Goal: Check status: Check status

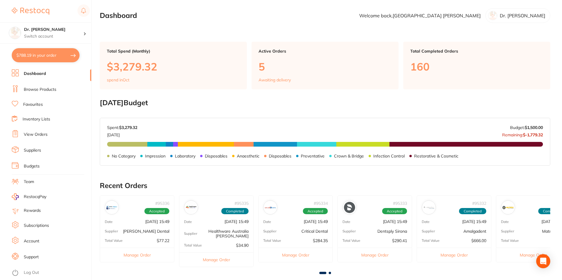
click at [32, 134] on link "View Orders" at bounding box center [36, 134] width 24 height 6
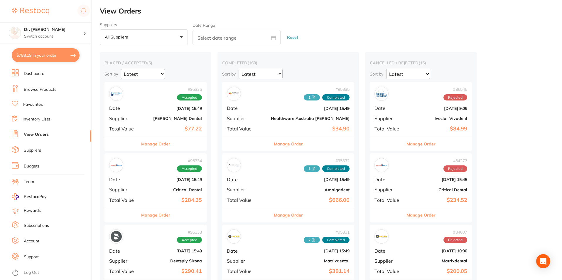
click at [161, 133] on div "# 95336 Accepted Date [DATE] 15:49 Supplier [PERSON_NAME] Dental Total Value $7…" at bounding box center [155, 259] width 102 height 354
click at [145, 190] on b "Critical Dental" at bounding box center [172, 189] width 59 height 5
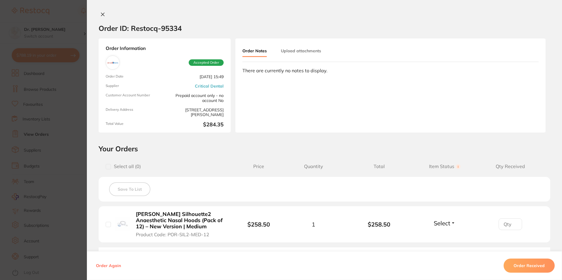
click at [535, 267] on button "Order Received" at bounding box center [528, 265] width 51 height 14
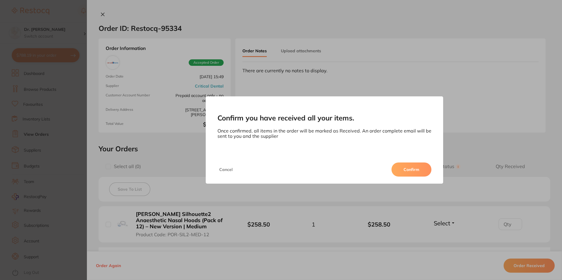
click at [409, 168] on button "Confirm" at bounding box center [411, 169] width 40 height 14
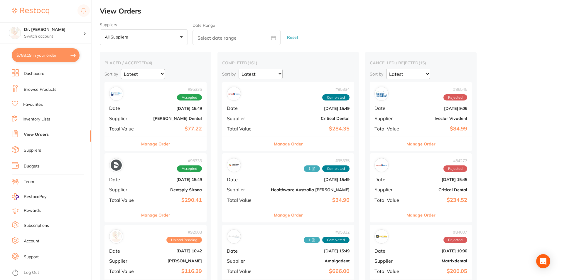
click at [157, 185] on div "# 95333 Accepted Date [DATE] 15:49 Supplier Dentsply Sirona Total Value $290.41" at bounding box center [155, 180] width 102 height 54
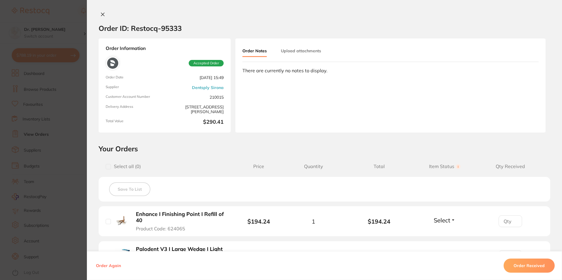
click at [103, 13] on icon at bounding box center [102, 14] width 5 height 5
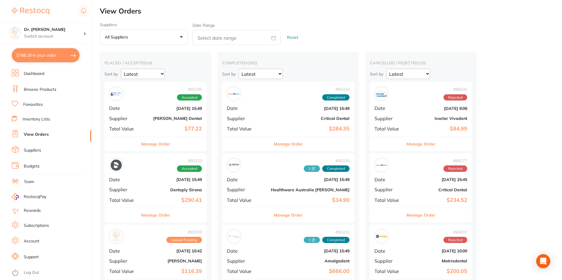
click at [164, 187] on div "# 95333 Accepted Date [DATE] 15:49 Supplier Dentsply Sirona Total Value $290.41" at bounding box center [155, 180] width 102 height 54
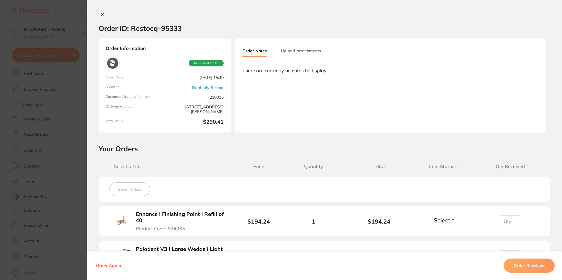
click at [101, 13] on icon at bounding box center [102, 14] width 5 height 5
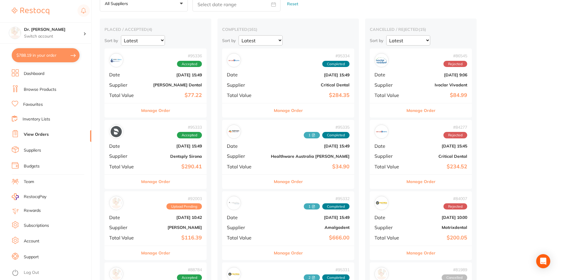
scroll to position [59, 0]
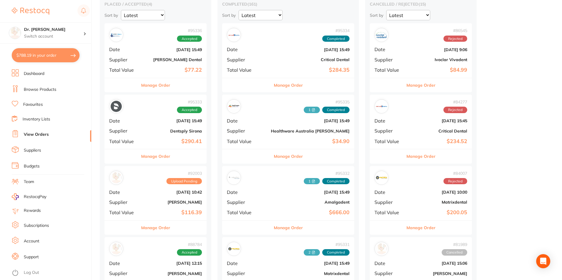
click at [152, 198] on div "# 92003 Upload Pending Date [DATE] 10:42 Supplier [PERSON_NAME] Total Value $11…" at bounding box center [155, 193] width 102 height 54
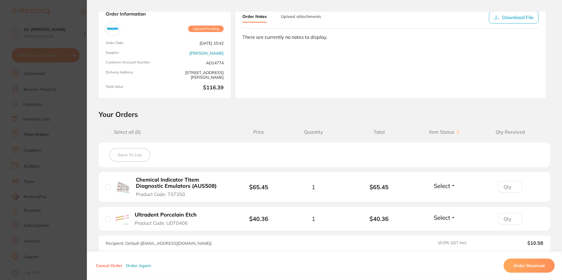
scroll to position [88, 0]
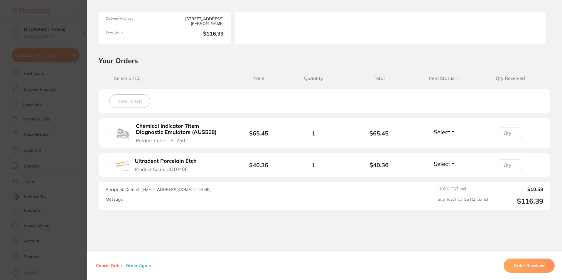
click at [102, 265] on button "Cancel Order" at bounding box center [109, 265] width 30 height 5
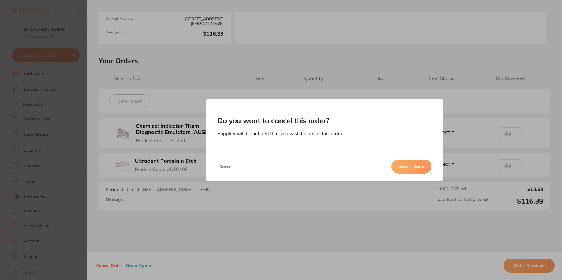
click at [404, 169] on button "Cancel Order" at bounding box center [411, 166] width 40 height 14
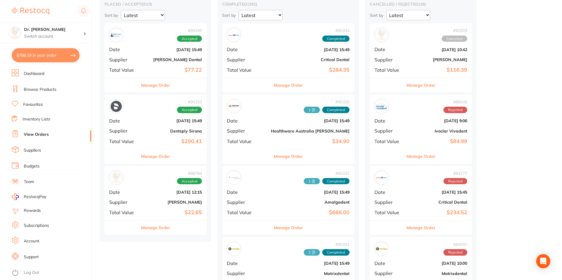
click at [178, 209] on div "# 88784 Accepted Date [DATE] 12:15 Supplier [PERSON_NAME] Total Value $22.65" at bounding box center [155, 193] width 102 height 54
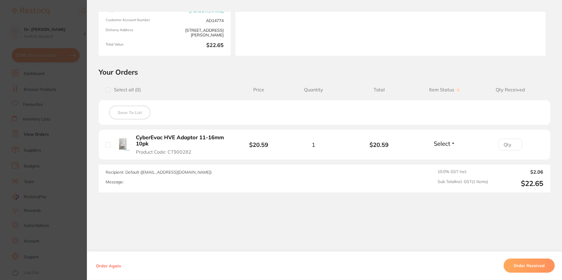
scroll to position [176, 0]
click at [106, 146] on input "checkbox" at bounding box center [108, 144] width 5 height 5
checkbox input "true"
click at [108, 91] on input "checkbox" at bounding box center [108, 89] width 5 height 5
checkbox input "true"
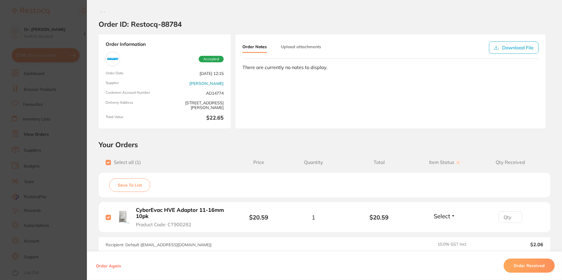
scroll to position [0, 0]
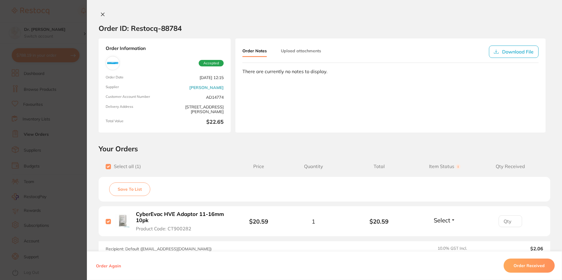
click at [101, 13] on icon at bounding box center [102, 14] width 3 height 3
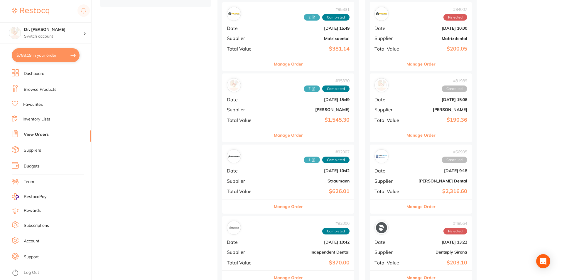
click at [55, 136] on li "View Orders" at bounding box center [52, 134] width 80 height 9
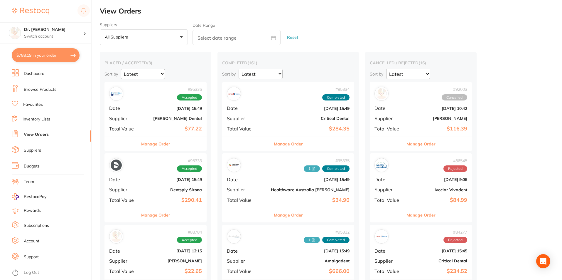
click at [169, 119] on b "[PERSON_NAME] Dental" at bounding box center [172, 118] width 59 height 5
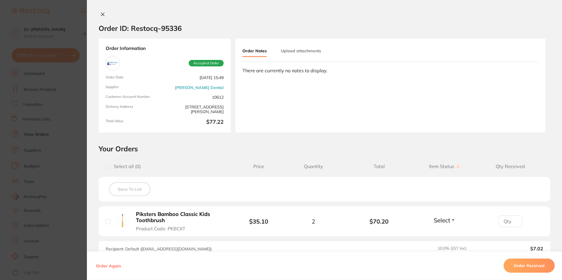
click at [101, 15] on icon at bounding box center [102, 14] width 3 height 3
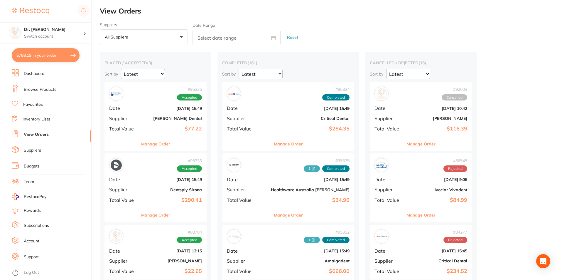
click at [157, 195] on div "# 95333 Accepted Date [DATE] 15:49 Supplier Dentsply Sirona Total Value $290.41" at bounding box center [155, 180] width 102 height 54
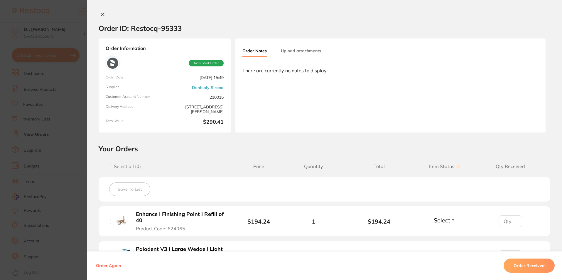
click at [100, 12] on icon at bounding box center [102, 14] width 5 height 5
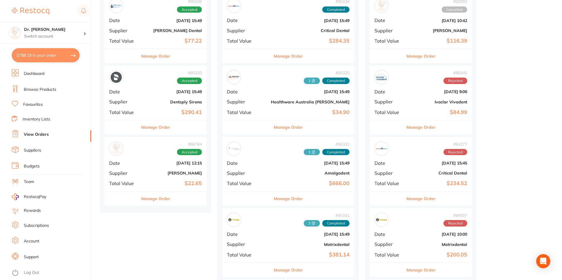
scroll to position [88, 0]
